Goal: Find specific page/section: Find specific page/section

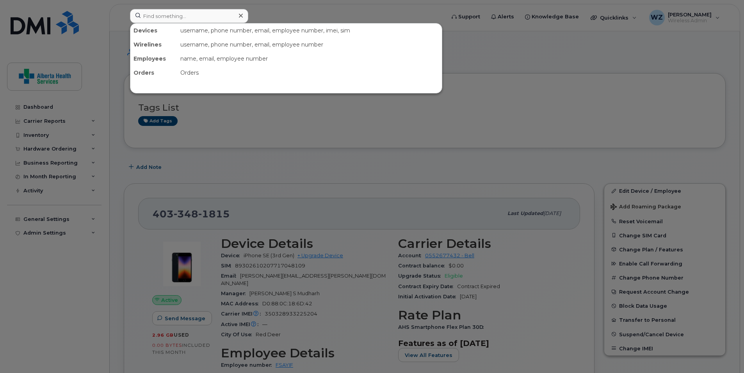
scroll to position [351, 0]
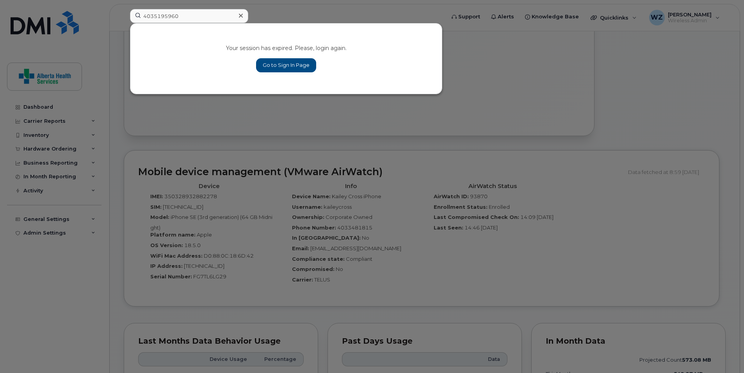
type input "4035195960"
click at [277, 65] on link "Go to Sign In Page" at bounding box center [286, 65] width 60 height 14
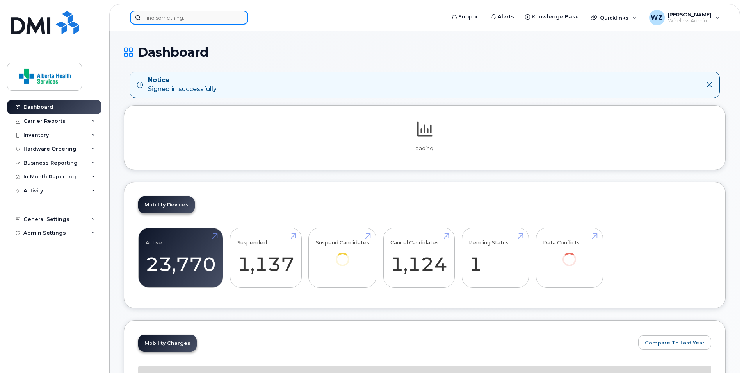
click at [166, 17] on input at bounding box center [189, 18] width 118 height 14
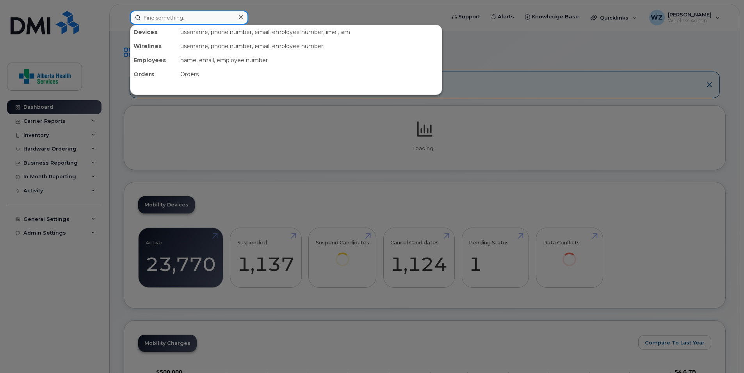
paste input "4035195960"
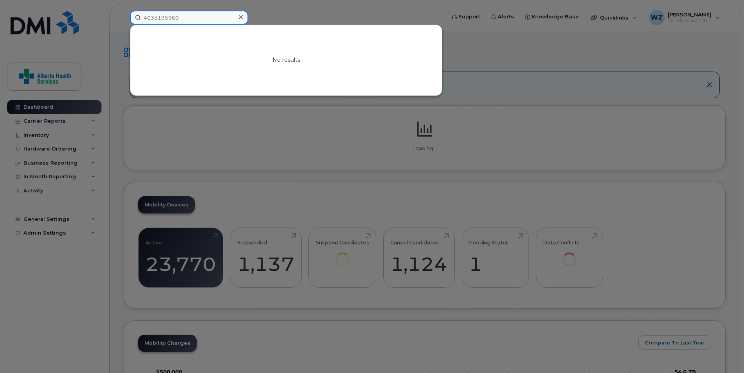
type input "4035195960"
click at [240, 16] on icon at bounding box center [241, 17] width 4 height 4
